Goal: Task Accomplishment & Management: Complete application form

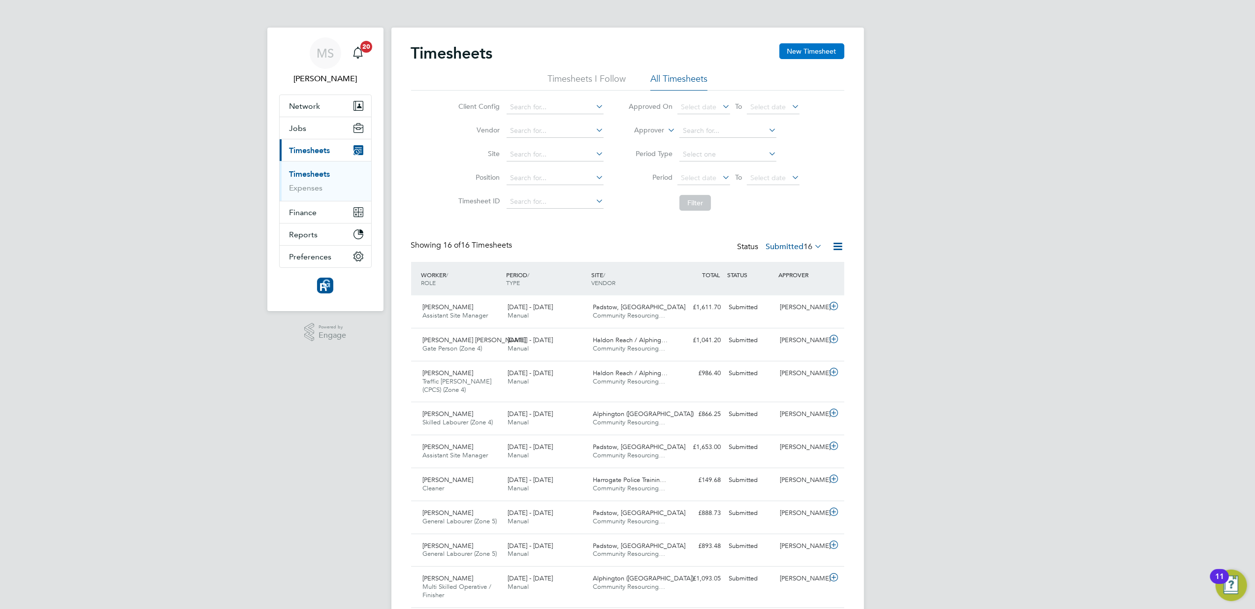
click at [802, 46] on button "New Timesheet" at bounding box center [811, 51] width 65 height 16
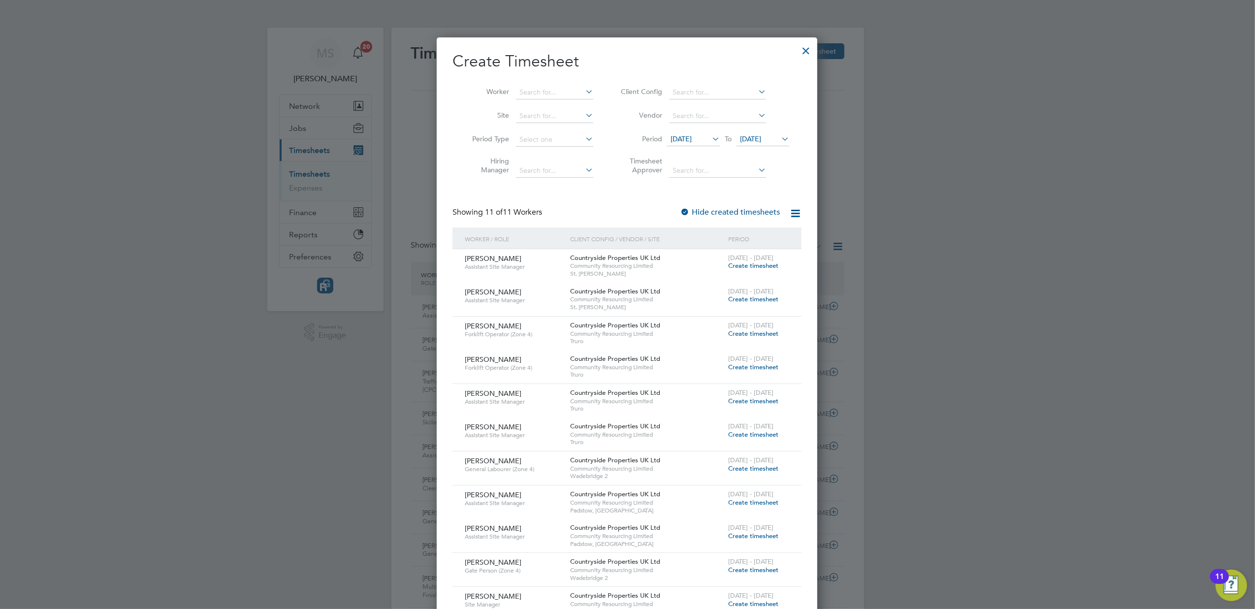
click at [543, 84] on li "Worker" at bounding box center [528, 93] width 153 height 24
click at [552, 85] on li "Worker" at bounding box center [528, 93] width 153 height 24
click at [552, 87] on input at bounding box center [554, 93] width 77 height 14
click at [558, 143] on li "Mich ael Waring" at bounding box center [560, 145] width 91 height 13
type input "[PERSON_NAME]"
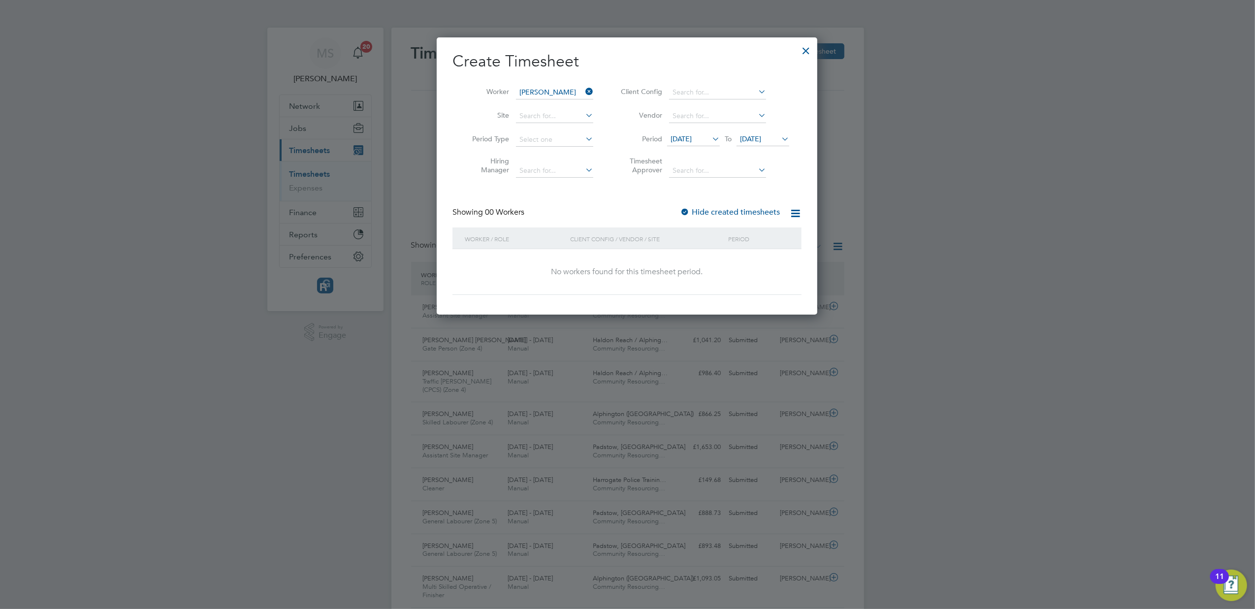
click at [710, 143] on icon at bounding box center [710, 139] width 0 height 14
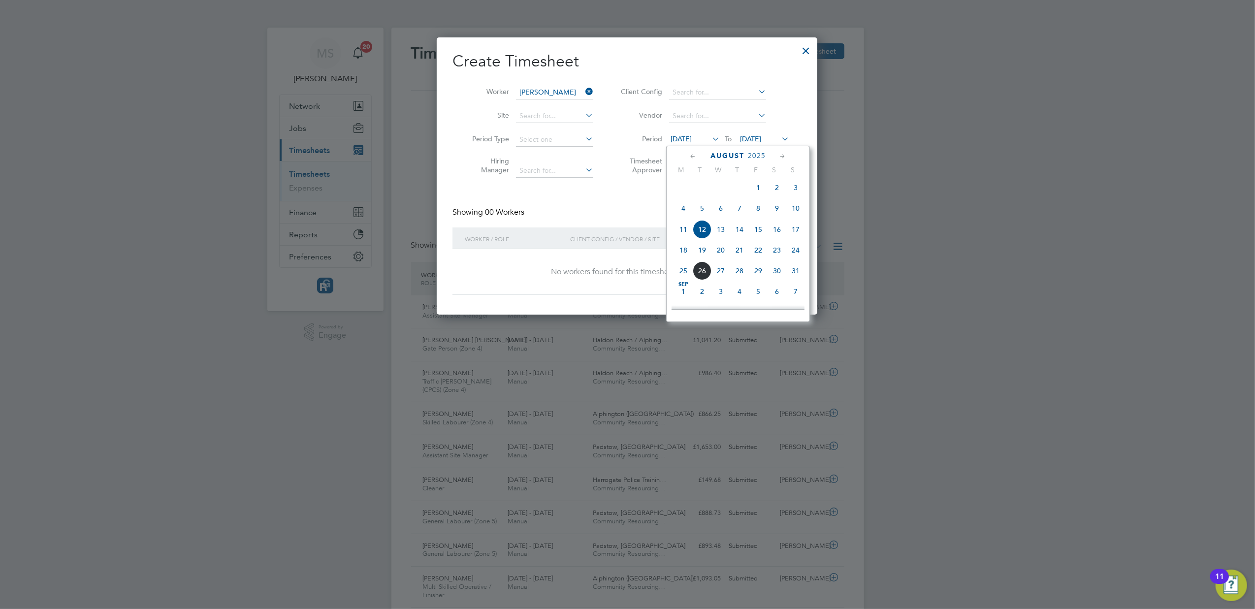
click at [682, 259] on span "18" at bounding box center [683, 250] width 19 height 19
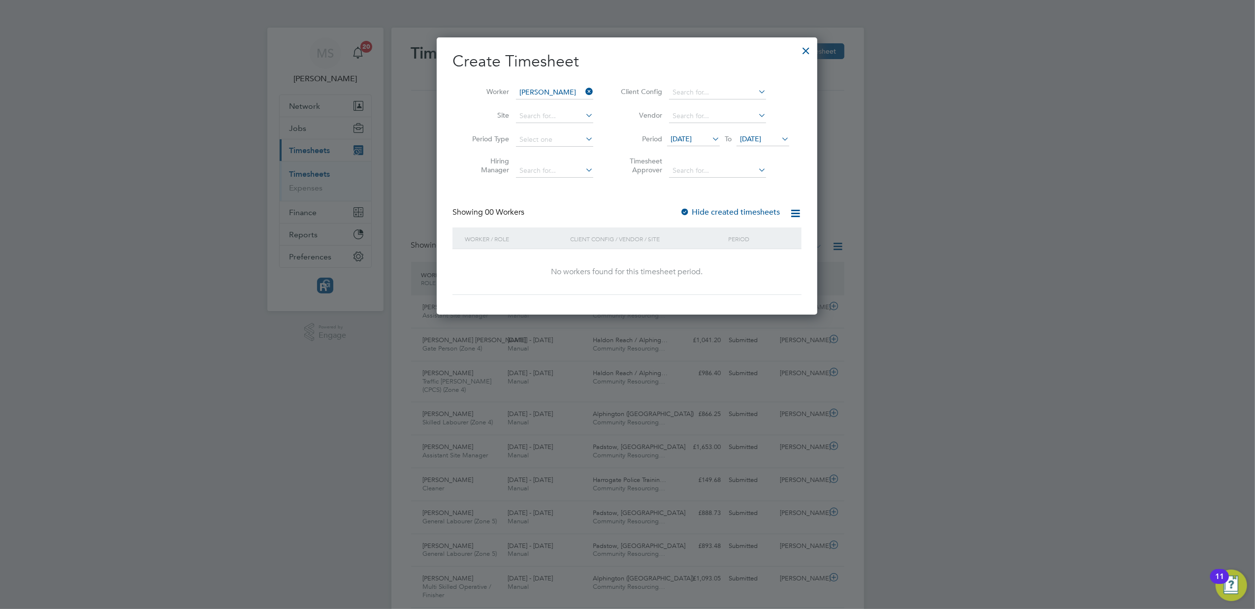
click at [779, 144] on icon at bounding box center [779, 139] width 0 height 14
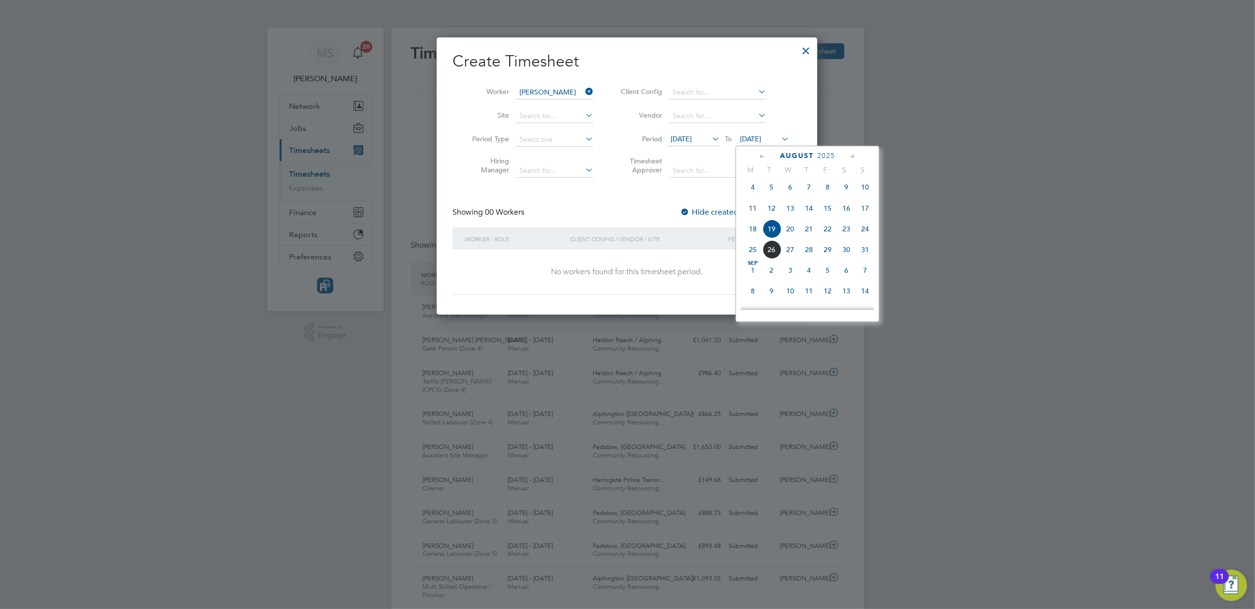
click at [869, 233] on span "24" at bounding box center [865, 229] width 19 height 19
